Goal: Task Accomplishment & Management: Book appointment/travel/reservation

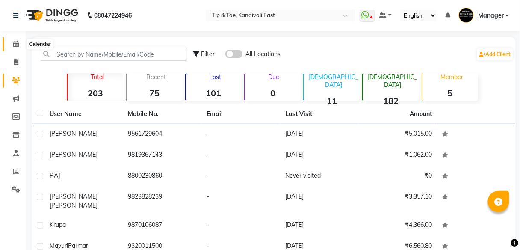
click at [18, 47] on span at bounding box center [16, 44] width 15 height 10
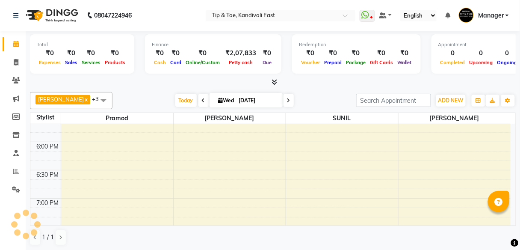
scroll to position [547, 0]
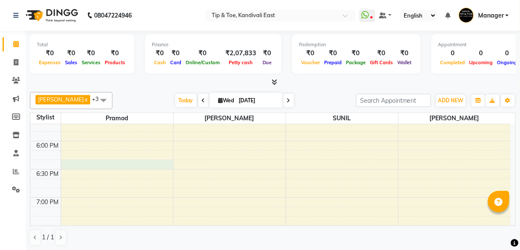
select select "70361"
select select "tentative"
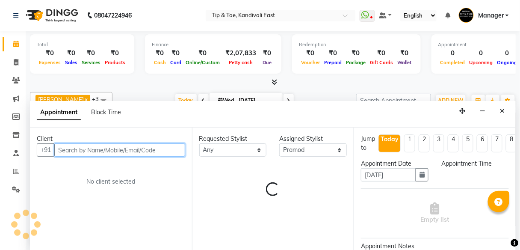
scroll to position [0, 0]
select select "1110"
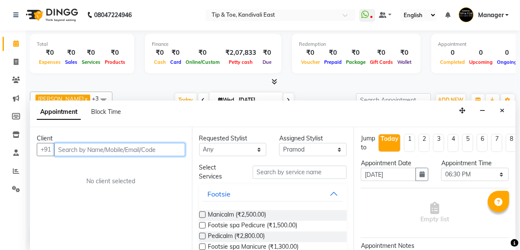
click at [101, 150] on input "text" at bounding box center [119, 149] width 131 height 13
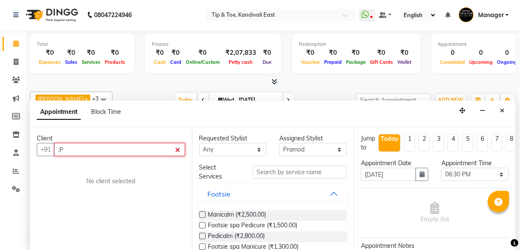
type input ";"
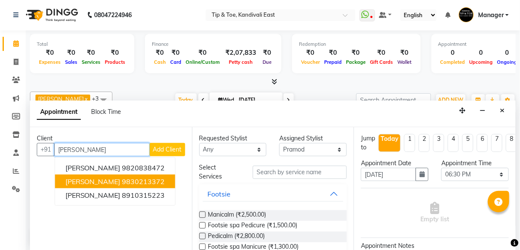
click at [153, 180] on ngb-highlight "9830213372" at bounding box center [143, 181] width 43 height 9
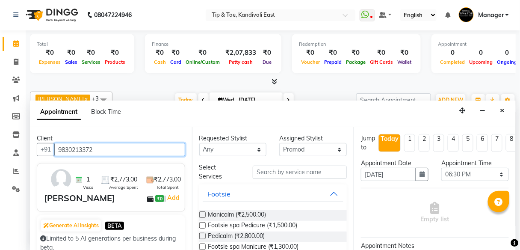
type input "9830213372"
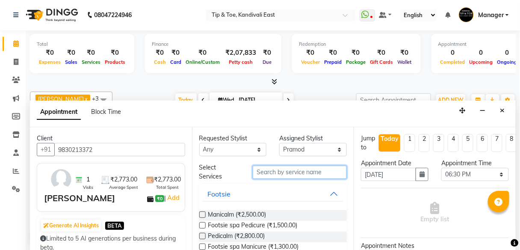
click at [259, 174] on input "text" at bounding box center [300, 171] width 94 height 13
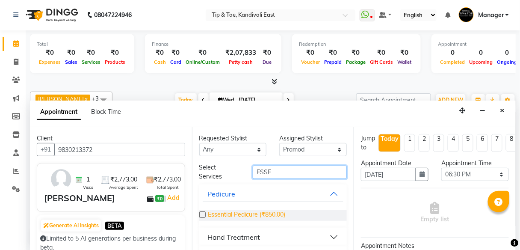
type input "ESSE"
click at [275, 213] on span "Essential Pedicure (₹850.00)" at bounding box center [246, 215] width 77 height 11
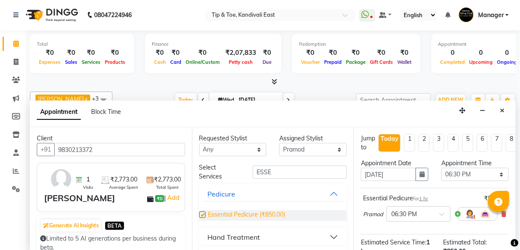
checkbox input "false"
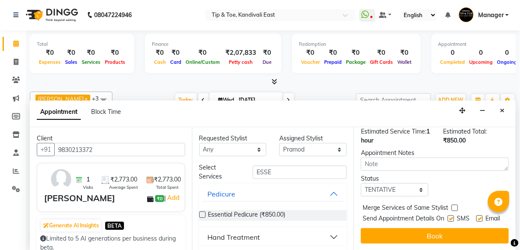
scroll to position [0, 0]
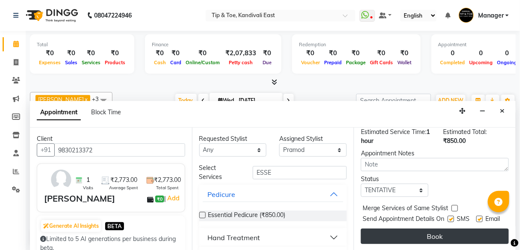
click at [399, 230] on button "Book" at bounding box center [435, 235] width 148 height 15
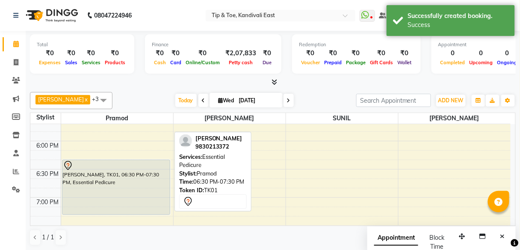
click at [82, 175] on div "[PERSON_NAME], TK01, 06:30 PM-07:30 PM, Essential Pedicure" at bounding box center [115, 187] width 107 height 54
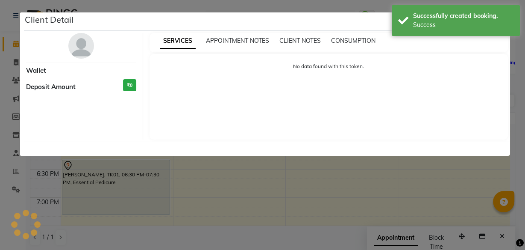
select select "7"
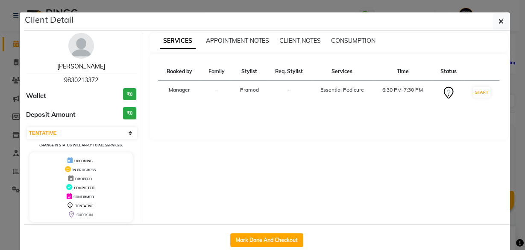
click at [74, 63] on link "[PERSON_NAME]" at bounding box center [81, 66] width 48 height 8
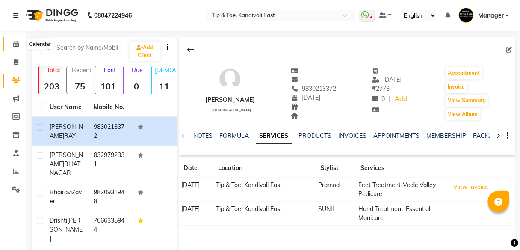
drag, startPoint x: 13, startPoint y: 47, endPoint x: 29, endPoint y: 47, distance: 16.2
click at [13, 47] on icon at bounding box center [16, 44] width 6 height 6
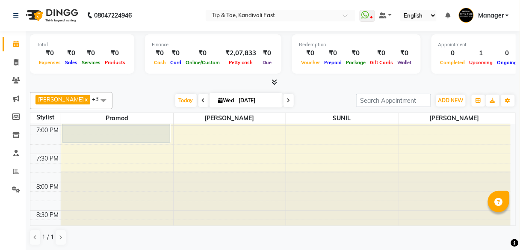
scroll to position [0, 0]
